Goal: Information Seeking & Learning: Find specific fact

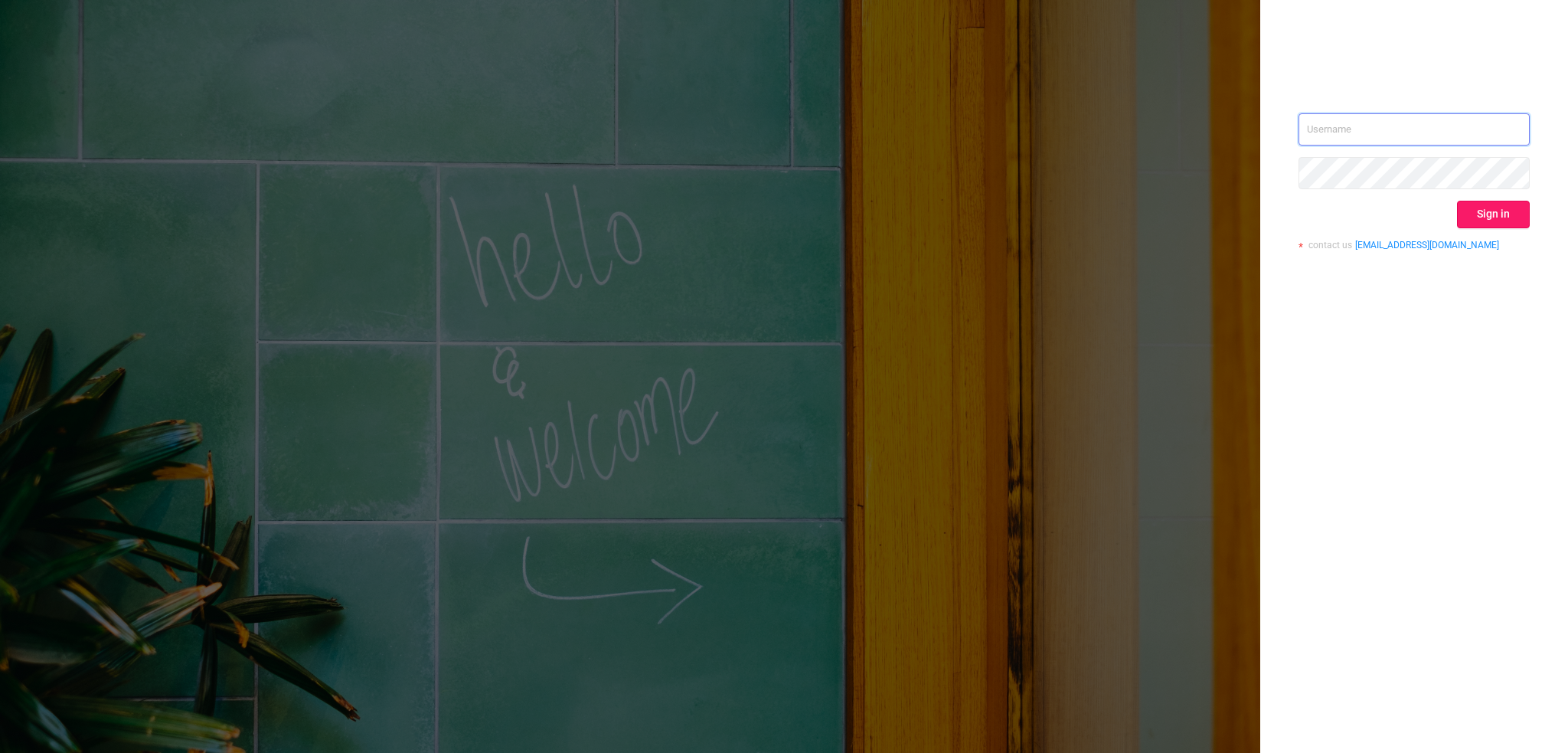
type input "[EMAIL_ADDRESS][DOMAIN_NAME]"
click at [1498, 212] on button "Sign in" at bounding box center [1493, 214] width 72 height 27
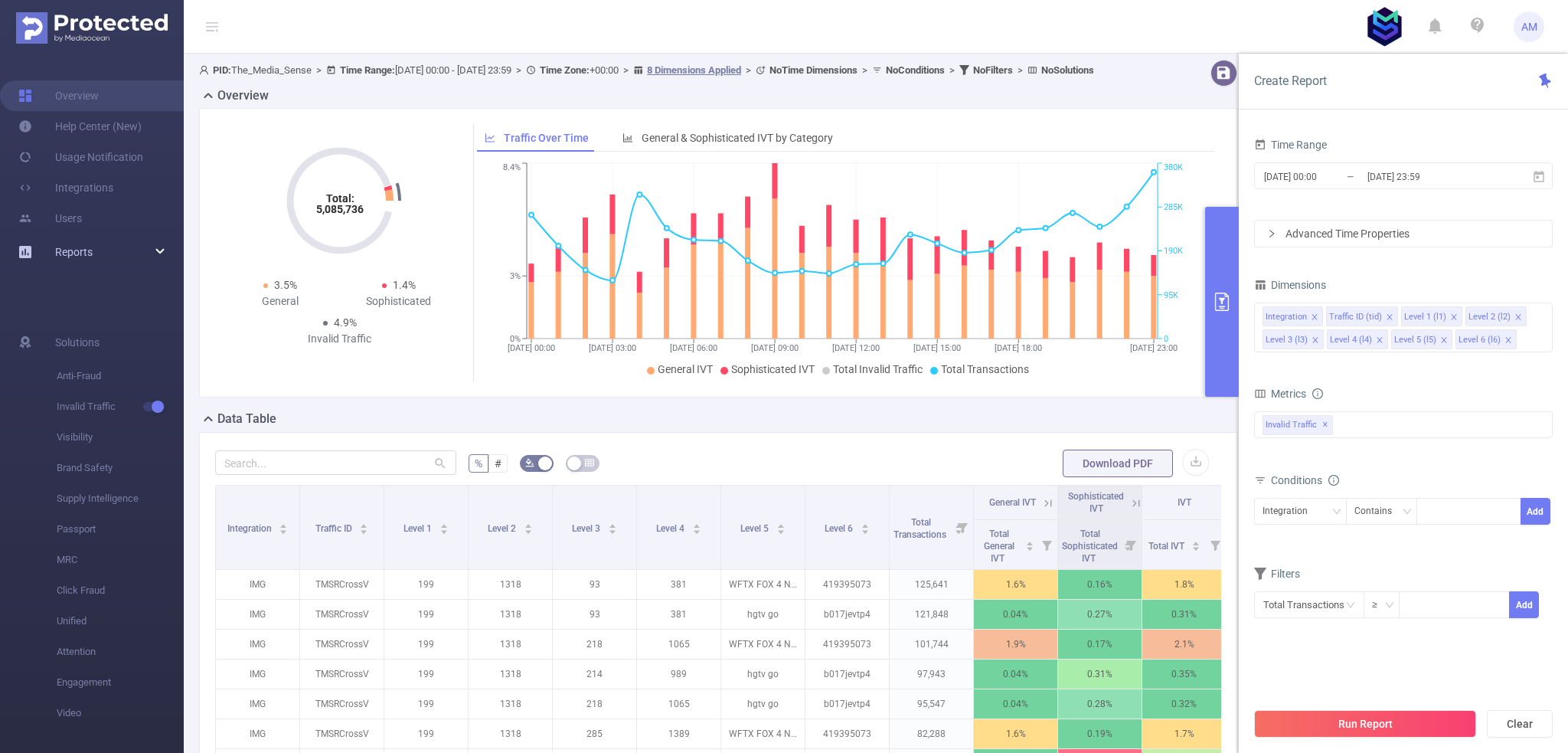
click at [105, 258] on div "Reports" at bounding box center [92, 251] width 184 height 30
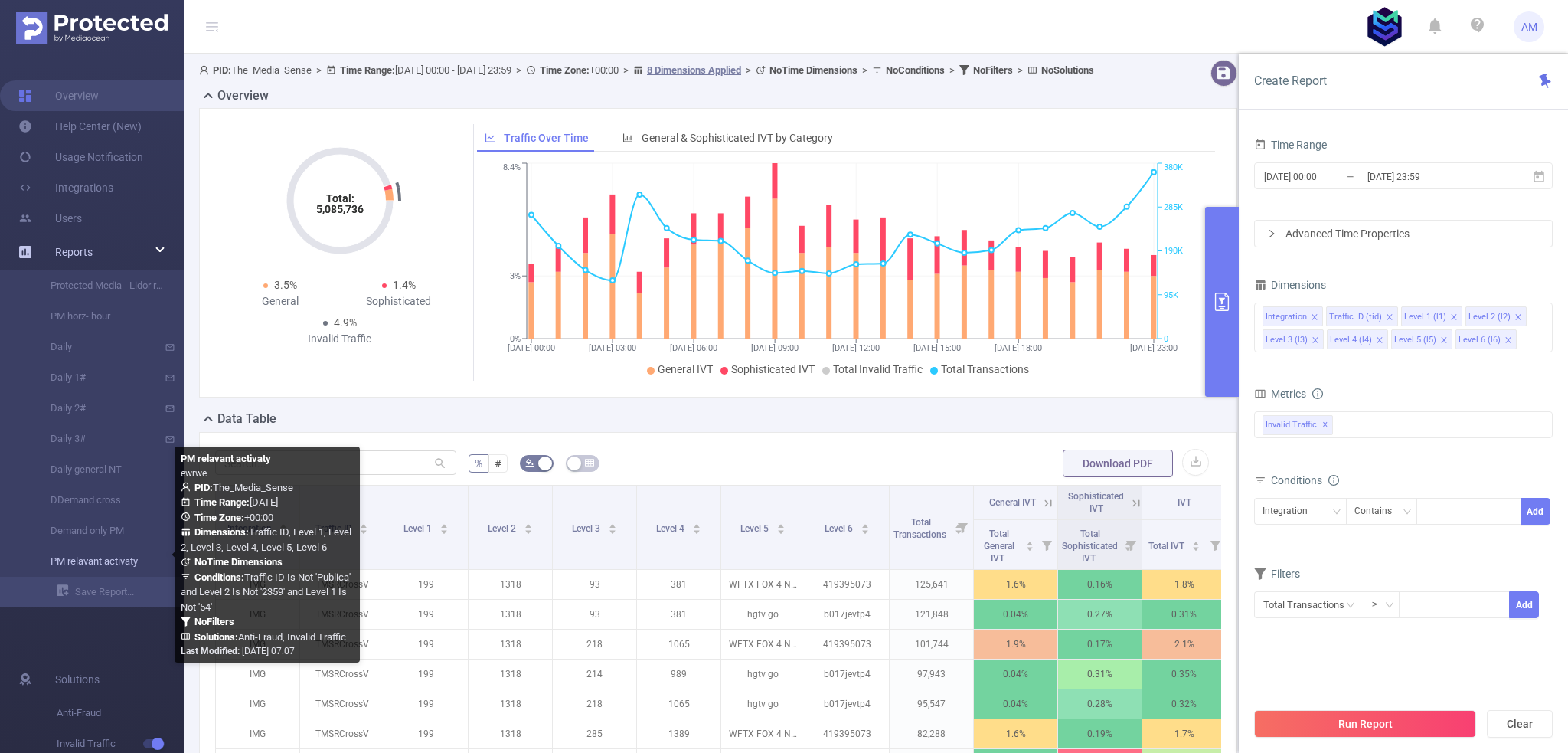
click at [109, 560] on link "PM relavant activaty" at bounding box center [98, 560] width 135 height 30
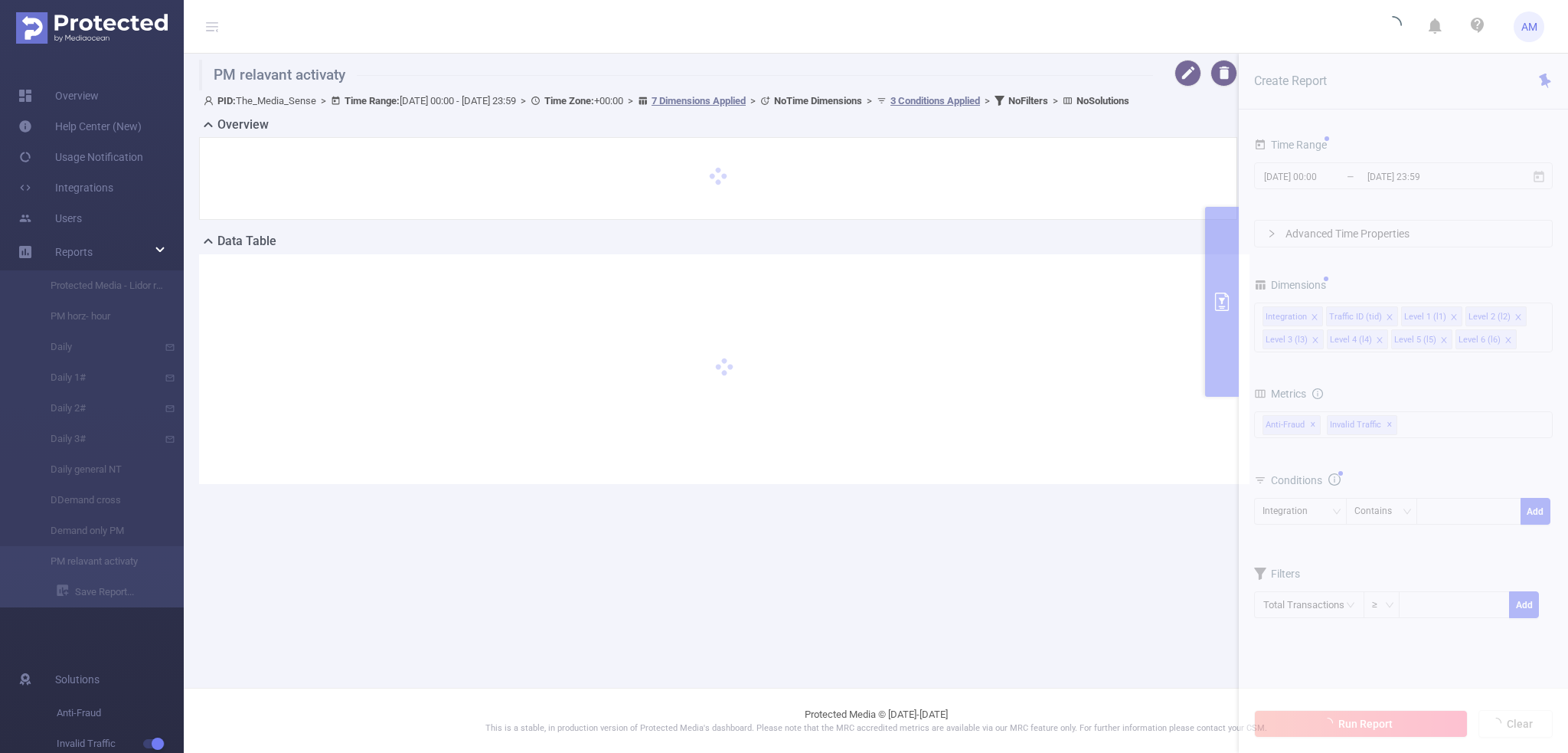
type input "[DATE] 00:00"
type input "[DATE] 23:59"
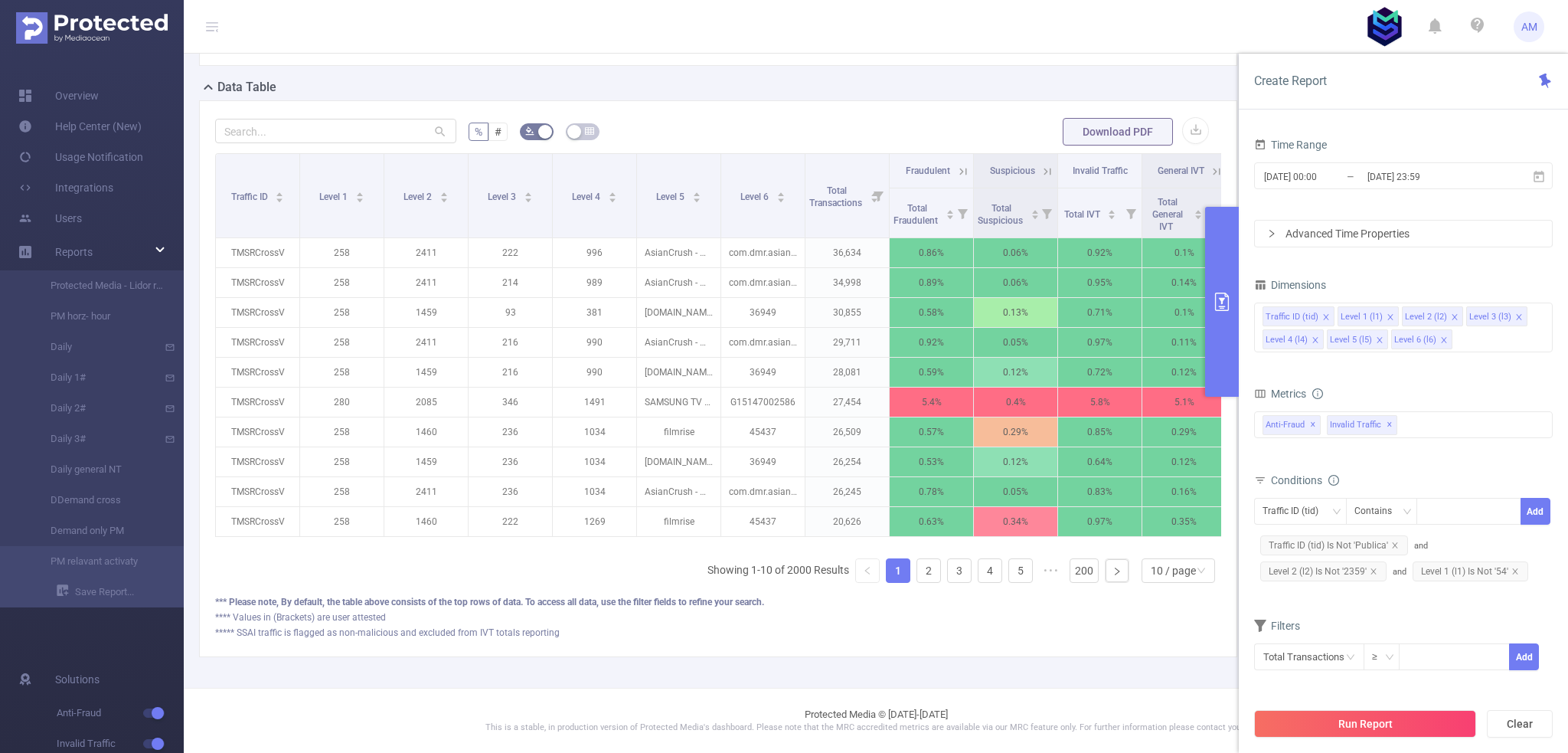
scroll to position [383, 0]
click at [1180, 571] on div "10 / page" at bounding box center [1173, 570] width 45 height 22
click at [1159, 551] on li "50 / page" at bounding box center [1167, 552] width 73 height 24
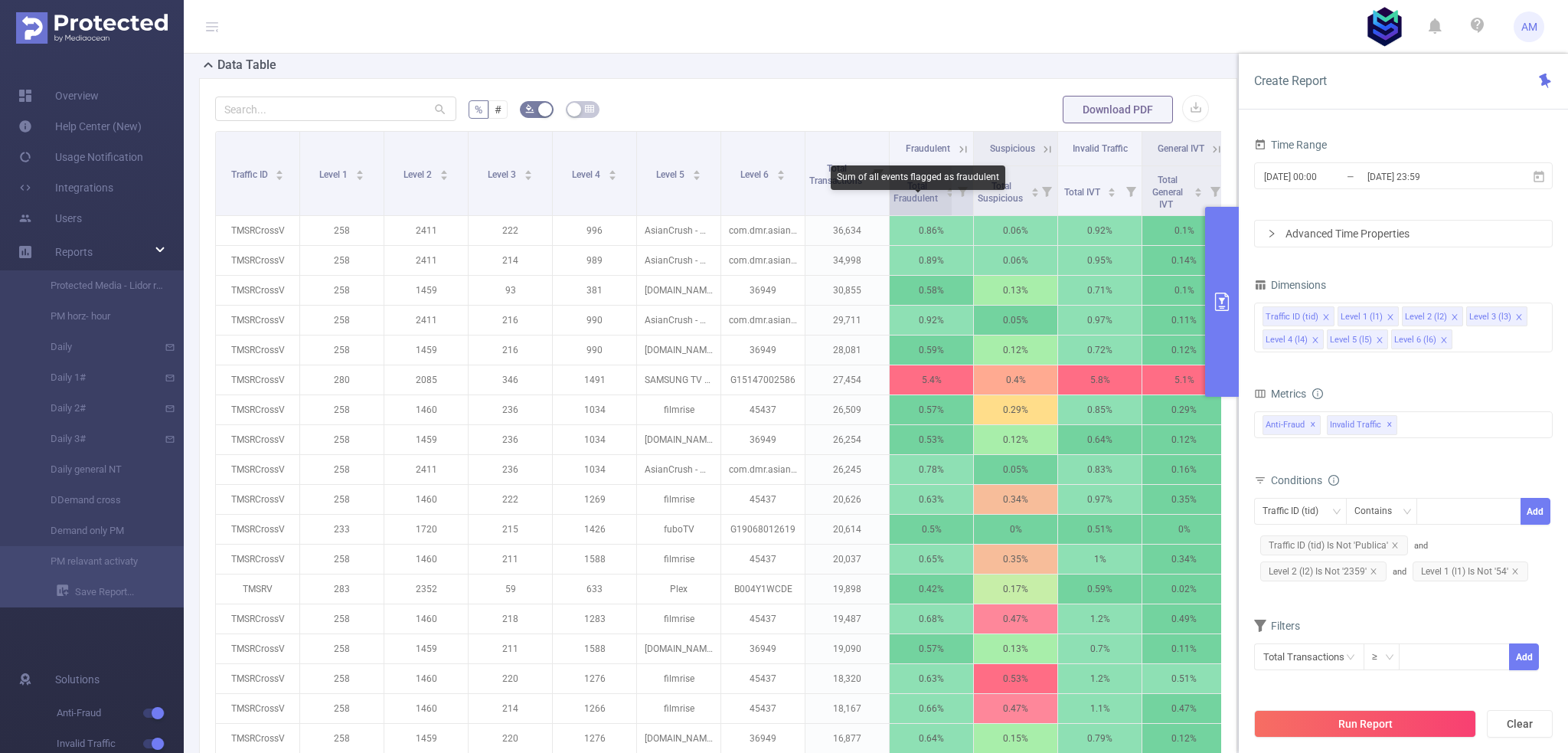
click at [905, 203] on span "Total Fraudulent" at bounding box center [917, 192] width 47 height 22
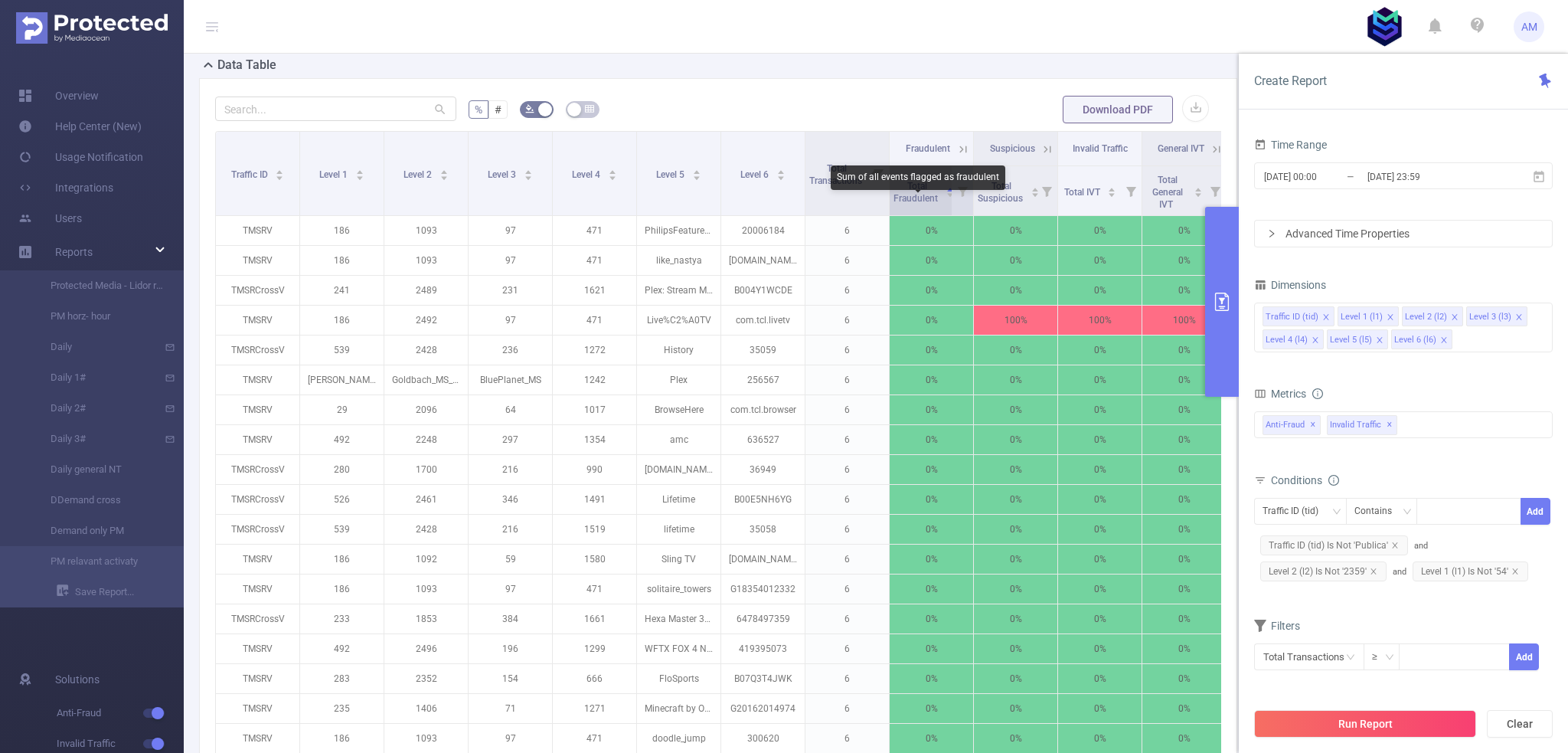
click at [911, 203] on span "Total Fraudulent" at bounding box center [917, 192] width 47 height 22
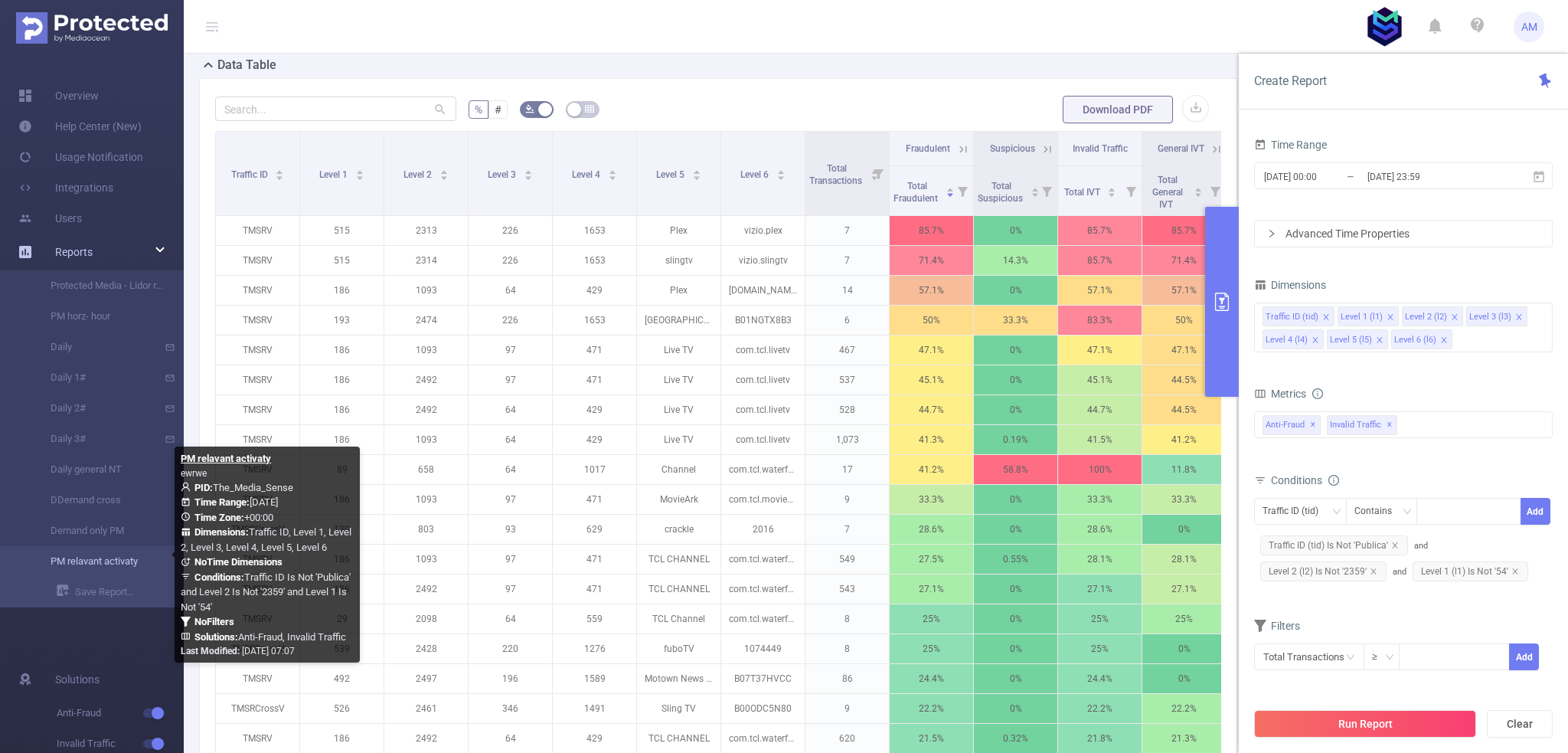
click at [111, 561] on link "PM relavant activaty" at bounding box center [98, 560] width 135 height 30
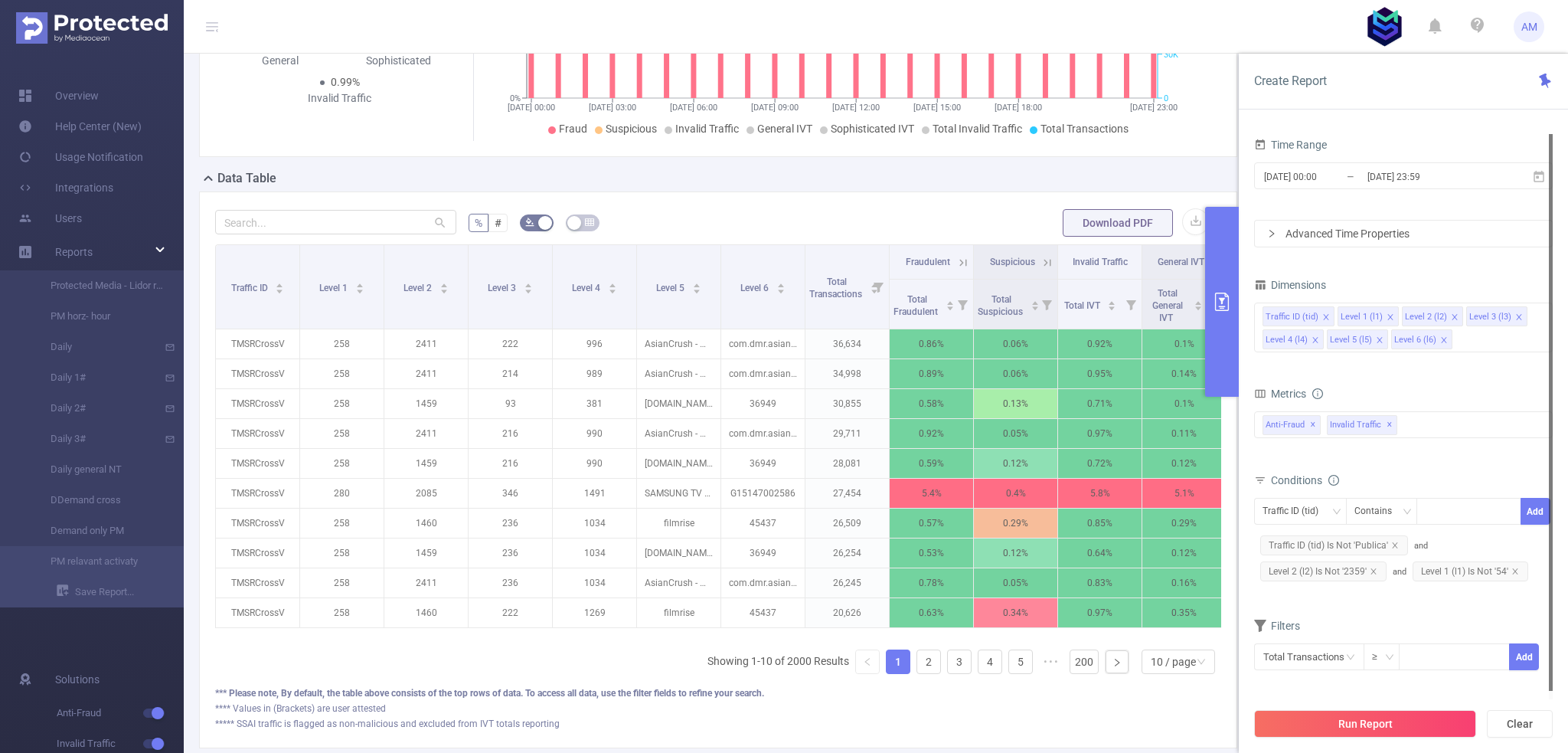
scroll to position [306, 0]
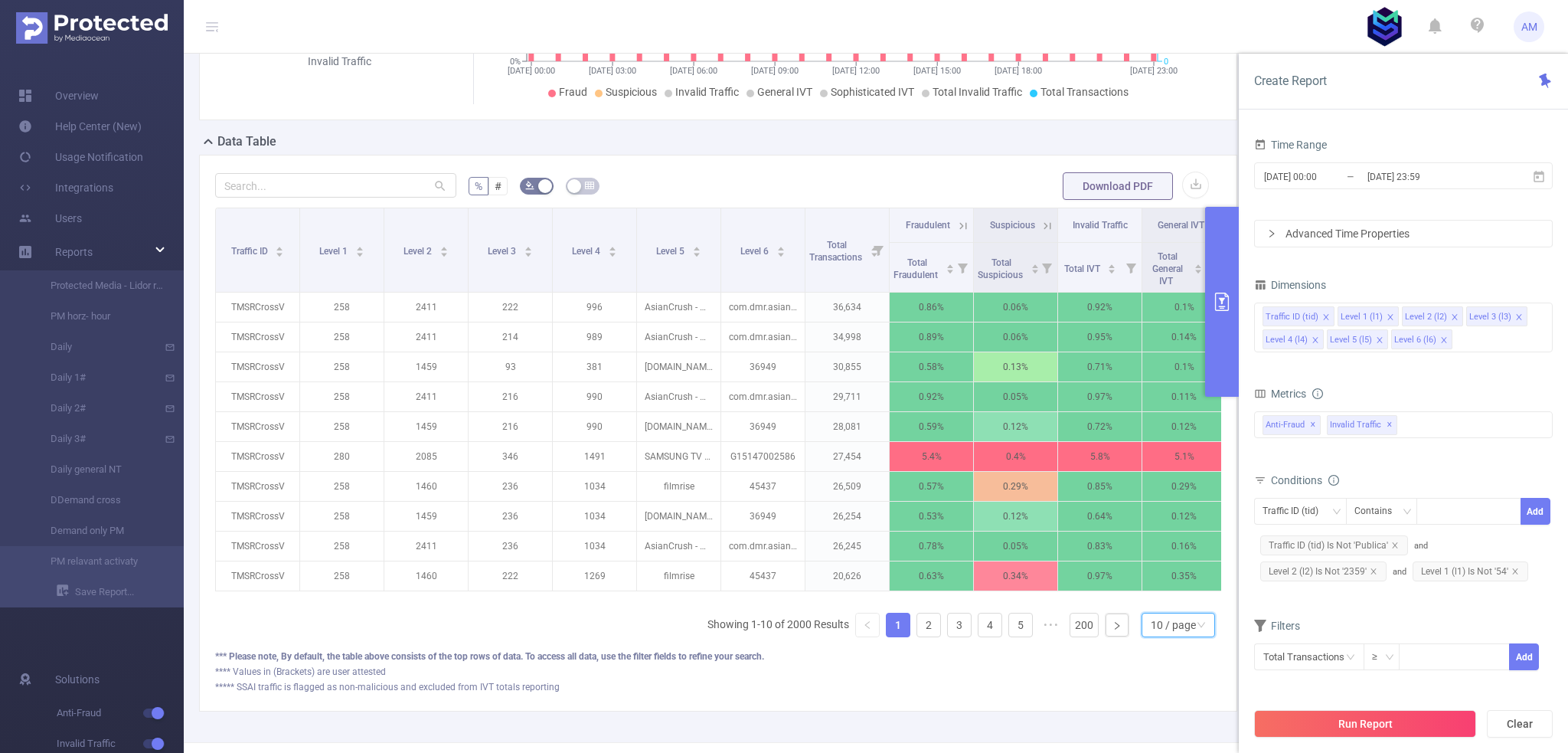
click at [1181, 637] on div "10 / page" at bounding box center [1173, 624] width 45 height 22
click at [1177, 619] on li "50 / page" at bounding box center [1167, 606] width 73 height 24
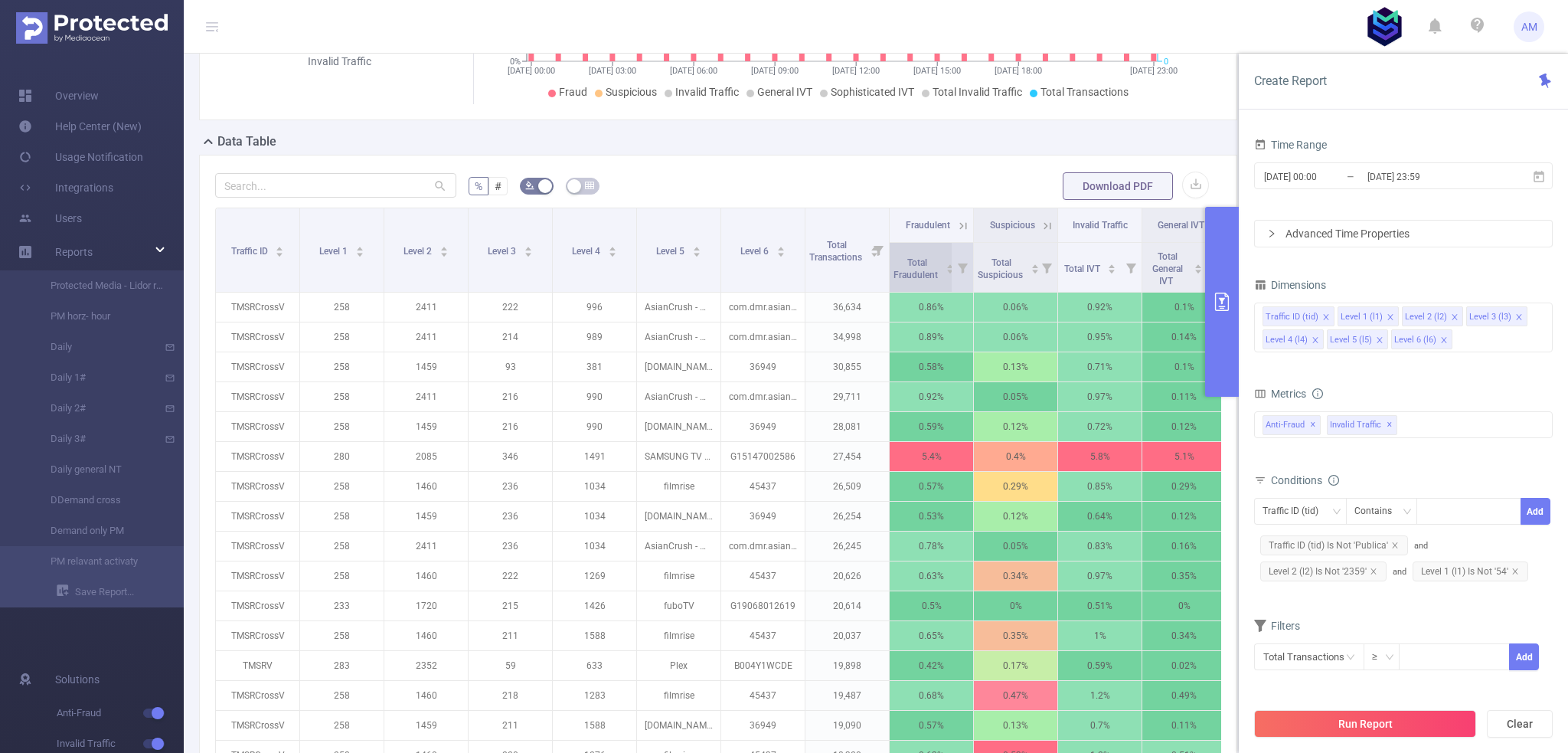
click at [897, 281] on span "Total Fraudulent" at bounding box center [917, 267] width 47 height 27
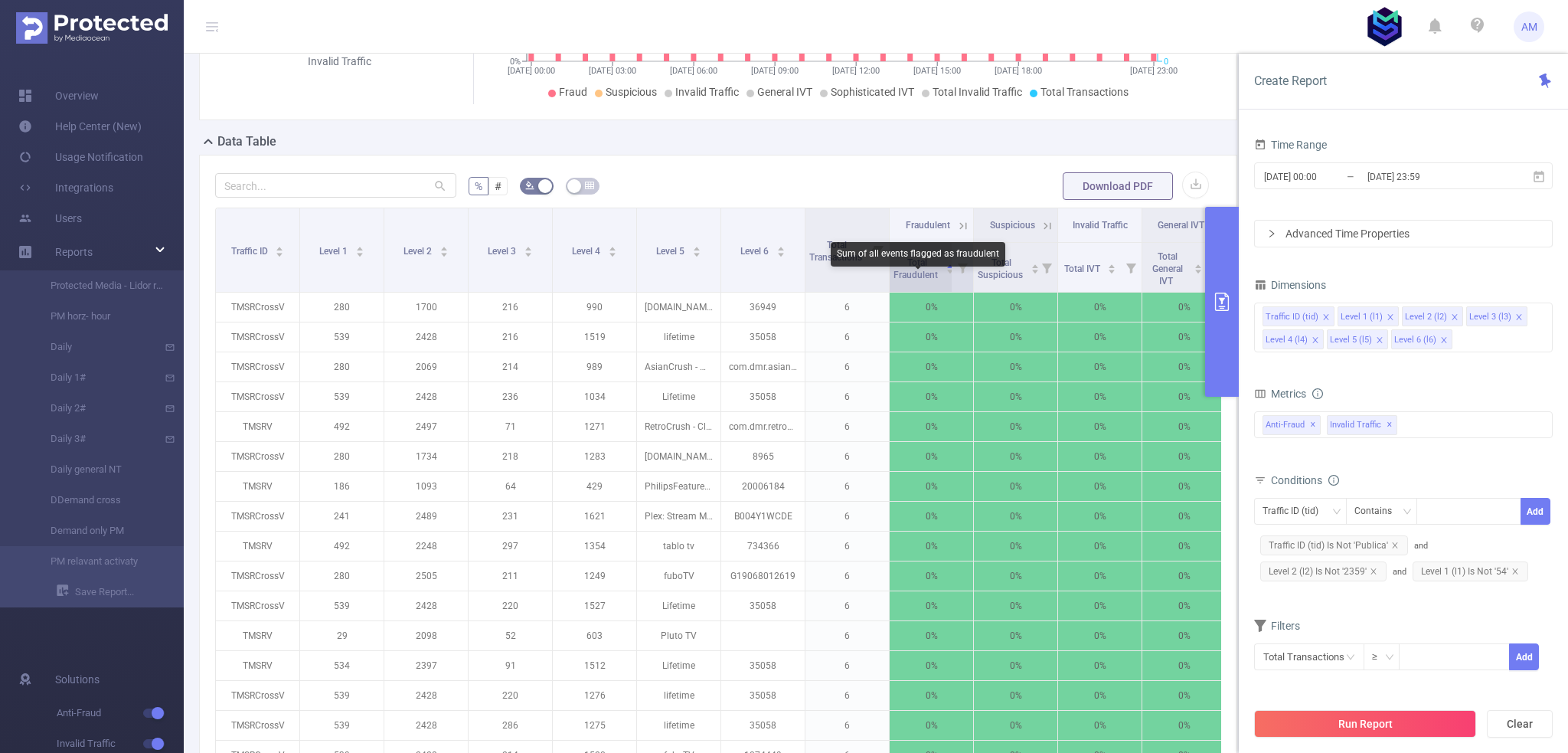
click at [913, 281] on span "Total Fraudulent" at bounding box center [917, 268] width 47 height 22
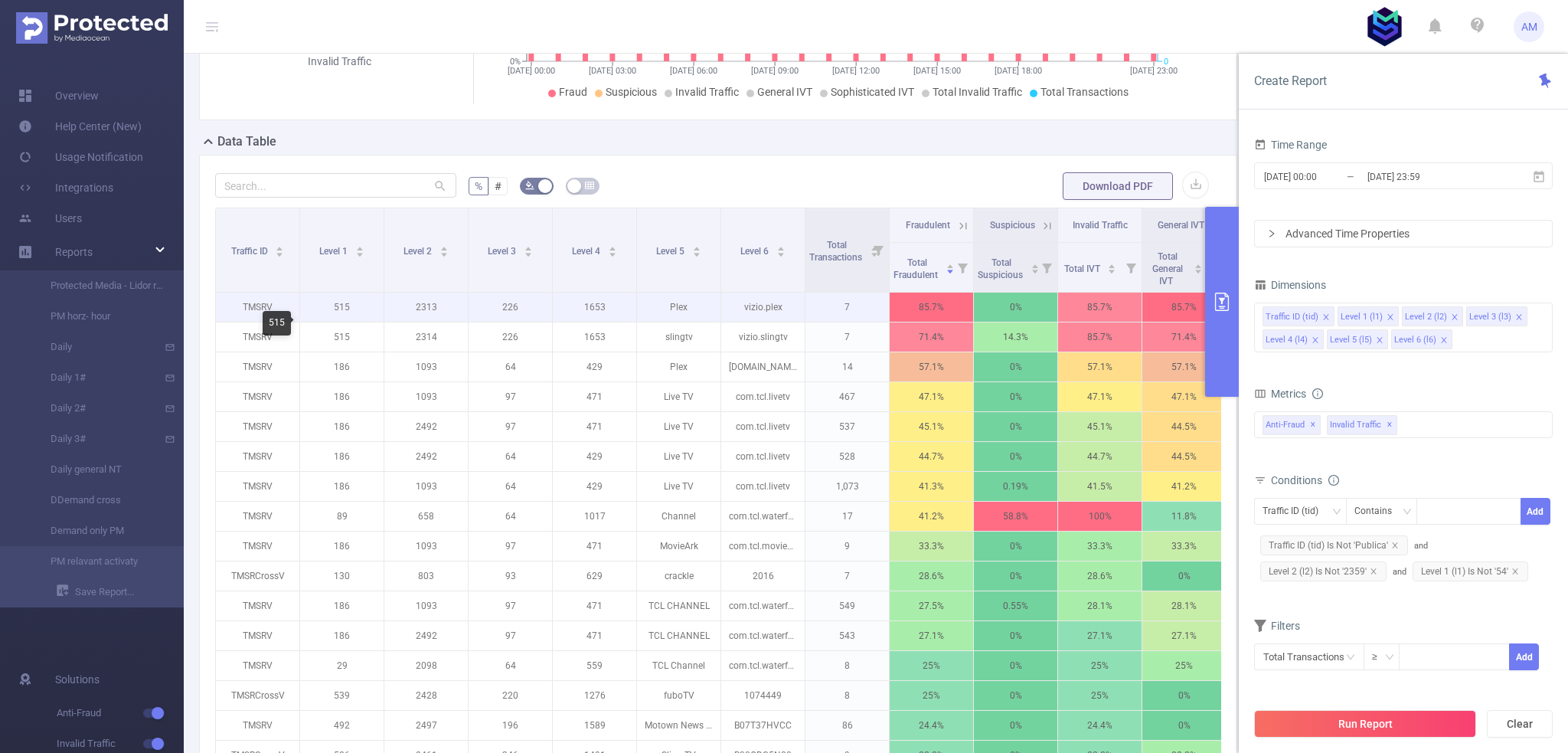
click at [344, 322] on p "515" at bounding box center [341, 307] width 83 height 29
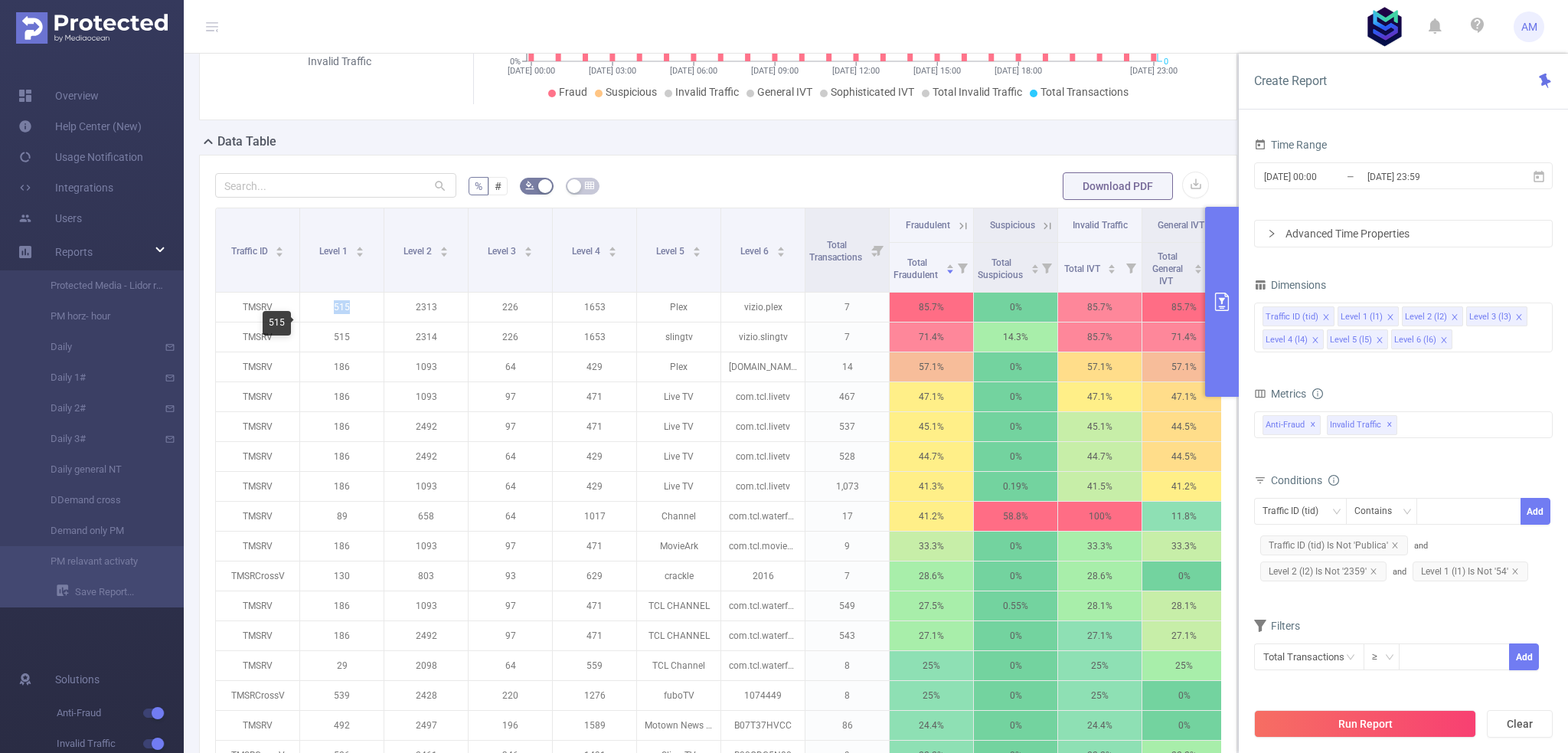
copy p "515"
